Goal: Task Accomplishment & Management: Complete application form

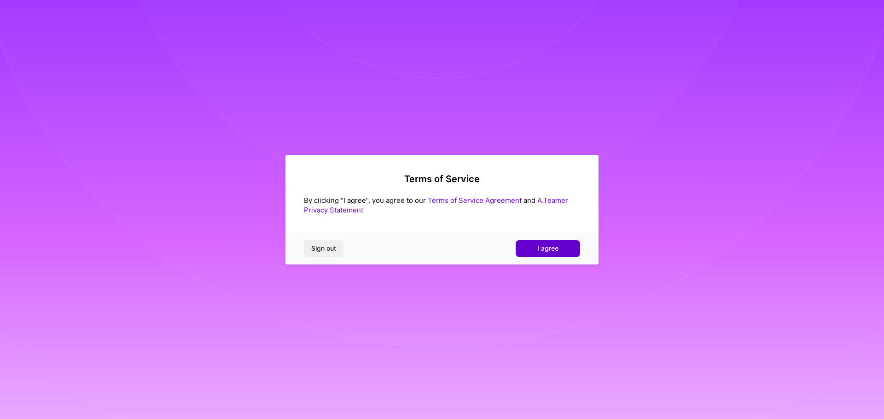
click at [563, 253] on button "I agree" at bounding box center [548, 248] width 64 height 17
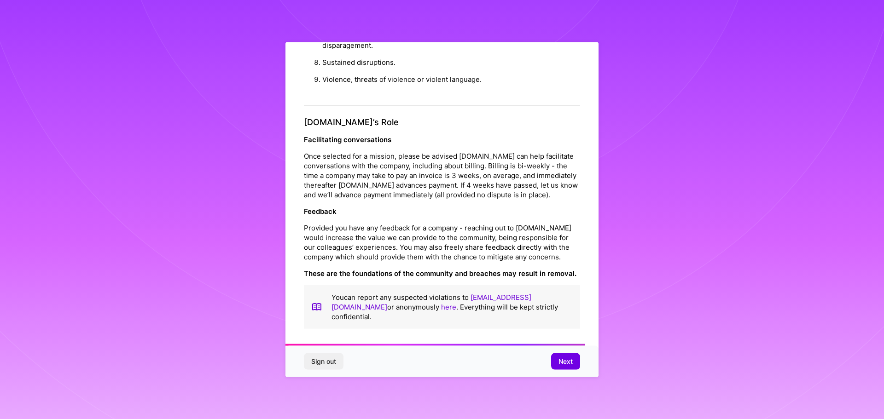
scroll to position [998, 0]
click at [571, 362] on span "Next" at bounding box center [565, 361] width 14 height 9
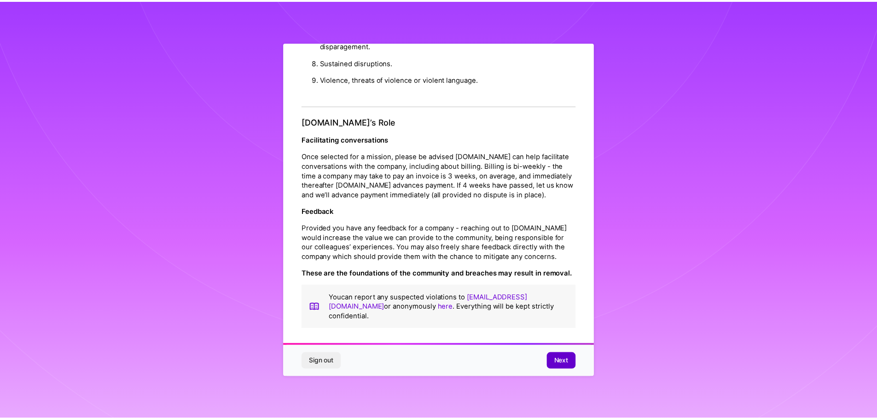
scroll to position [0, 0]
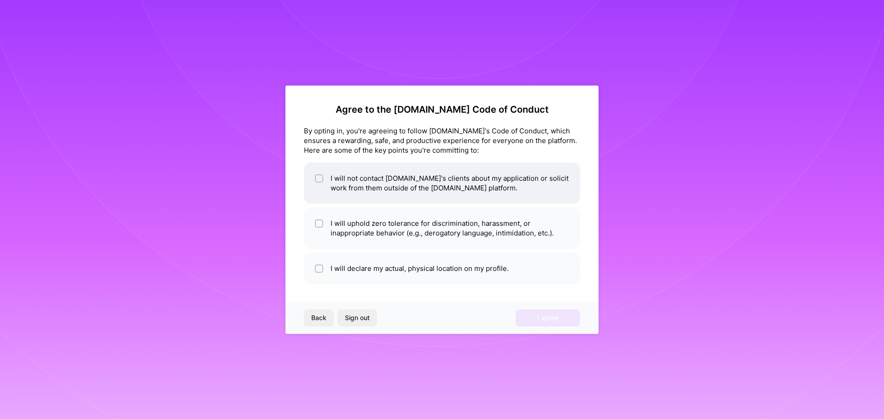
click at [388, 192] on li "I will not contact [DOMAIN_NAME]'s clients about my application or solicit work…" at bounding box center [442, 183] width 276 height 41
checkbox input "true"
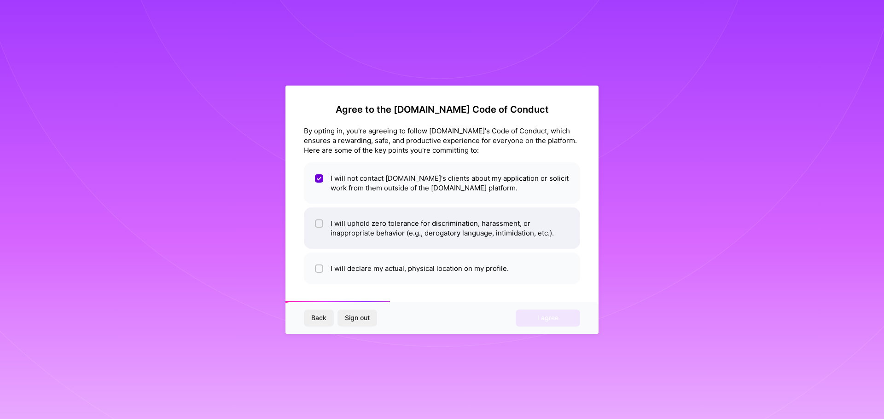
click at [407, 228] on li "I will uphold zero tolerance for discrimination, harassment, or inappropriate b…" at bounding box center [442, 228] width 276 height 41
checkbox input "true"
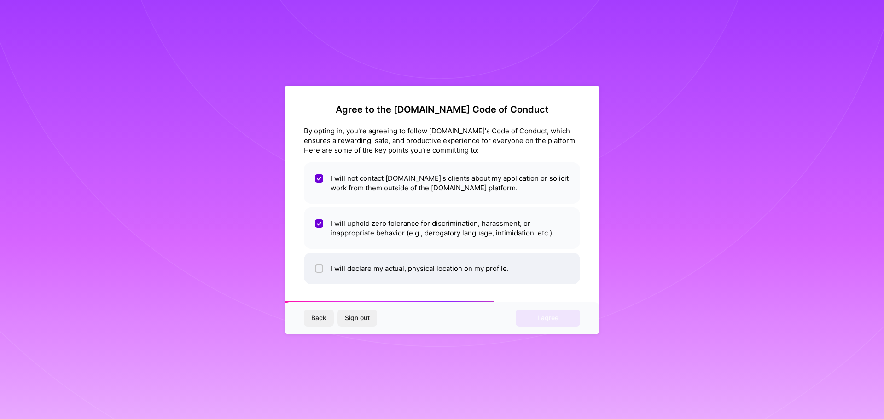
click at [447, 276] on li "I will declare my actual, physical location on my profile." at bounding box center [442, 269] width 276 height 32
checkbox input "true"
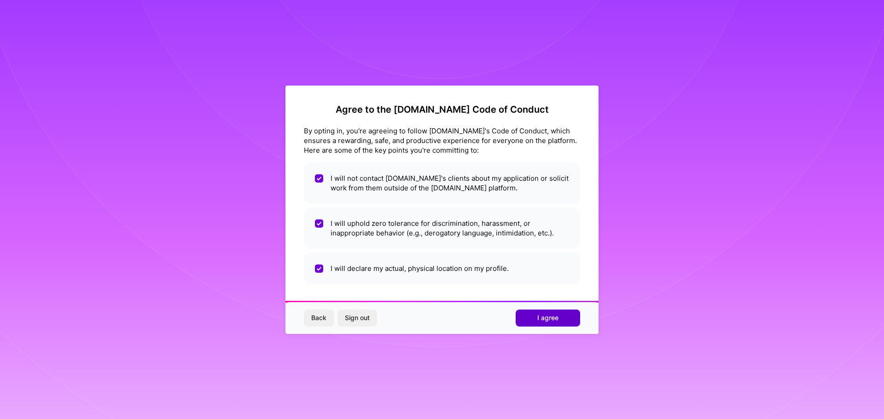
click at [531, 314] on button "I agree" at bounding box center [548, 318] width 64 height 17
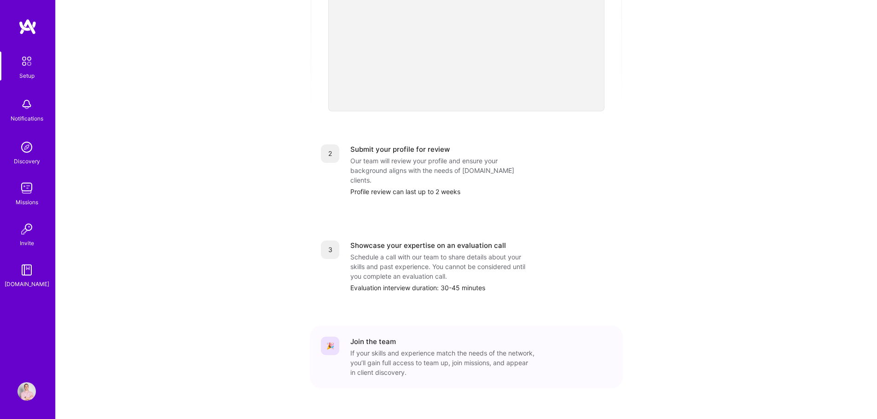
scroll to position [280, 0]
